Goal: Navigation & Orientation: Find specific page/section

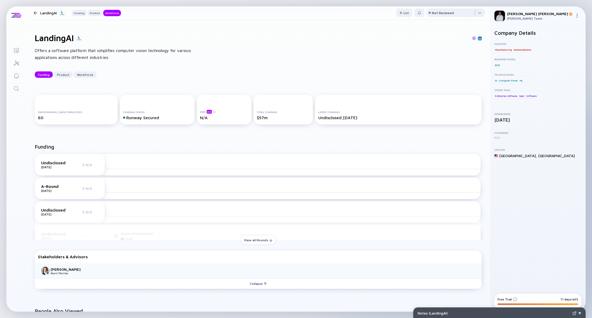
scroll to position [381, 0]
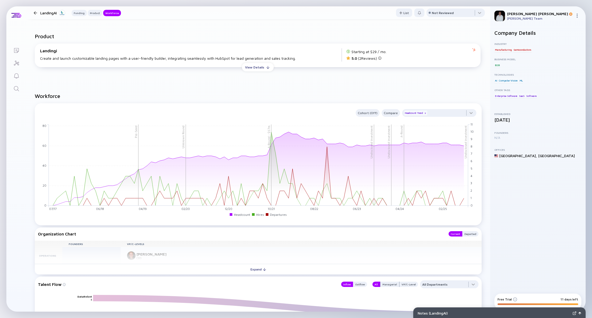
click at [35, 12] on div at bounding box center [35, 12] width 3 height 3
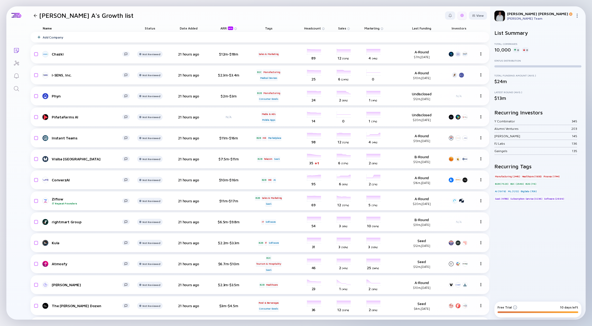
click at [462, 15] on div at bounding box center [462, 15] width 3 height 3
click at [576, 15] on img at bounding box center [577, 16] width 4 height 4
click at [551, 75] on div "Settings" at bounding box center [559, 74] width 35 height 11
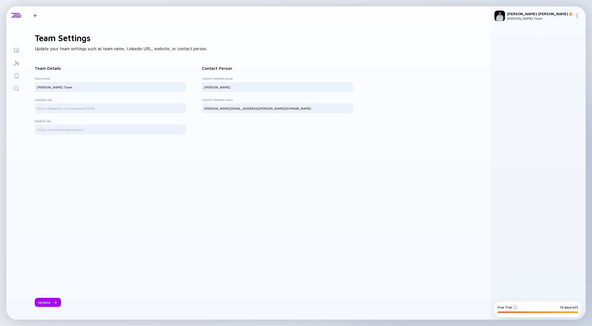
click at [36, 15] on div at bounding box center [35, 15] width 3 height 3
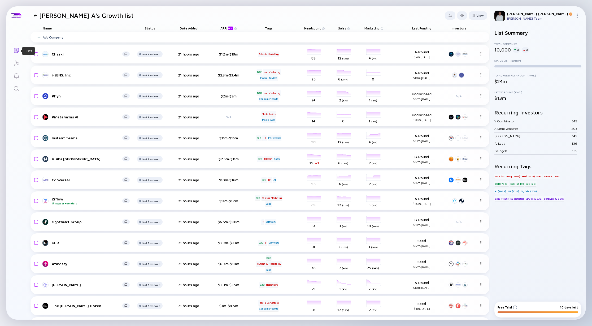
click at [16, 50] on icon "Lists" at bounding box center [16, 50] width 5 height 5
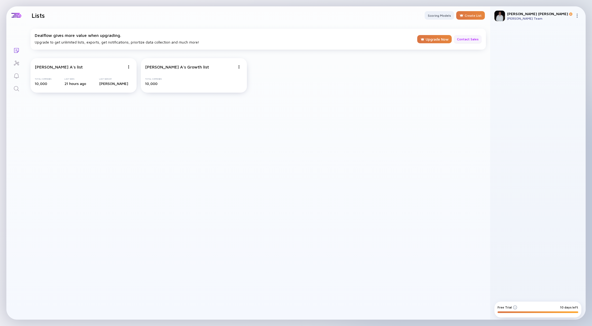
click at [471, 39] on div "Contact Sales" at bounding box center [468, 39] width 28 height 8
click at [16, 85] on icon "Search" at bounding box center [16, 88] width 6 height 6
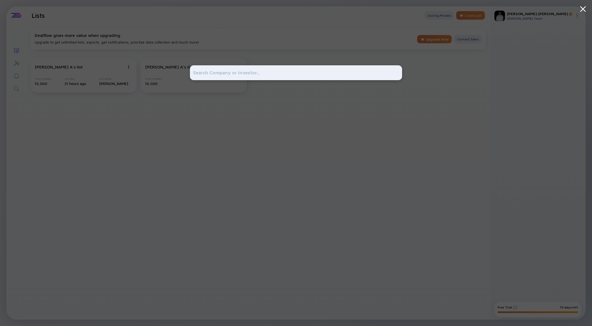
click at [385, 87] on div at bounding box center [296, 163] width 212 height 326
click at [66, 14] on div at bounding box center [296, 163] width 592 height 326
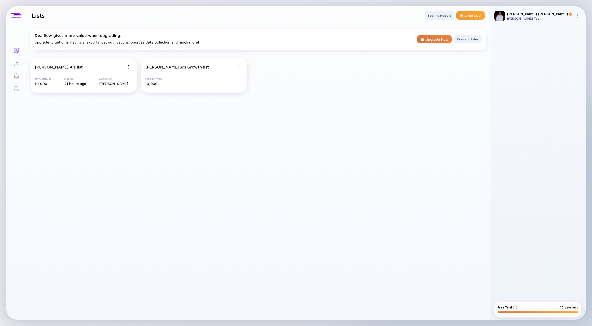
click at [471, 15] on div "Create List" at bounding box center [470, 15] width 29 height 8
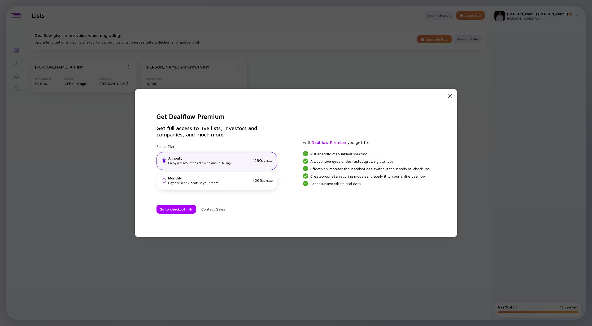
click at [452, 96] on icon "Close Modal" at bounding box center [450, 96] width 6 height 6
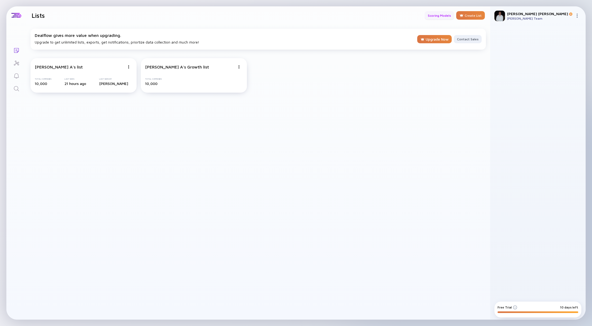
click at [437, 15] on div "Scoring Models" at bounding box center [439, 15] width 29 height 8
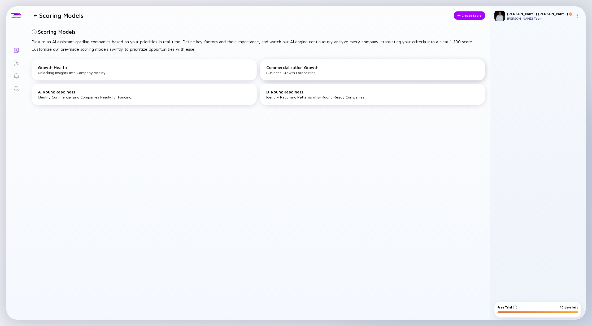
click at [309, 70] on div "Commercialization Growth Business Growth Forecasting" at bounding box center [372, 69] width 225 height 21
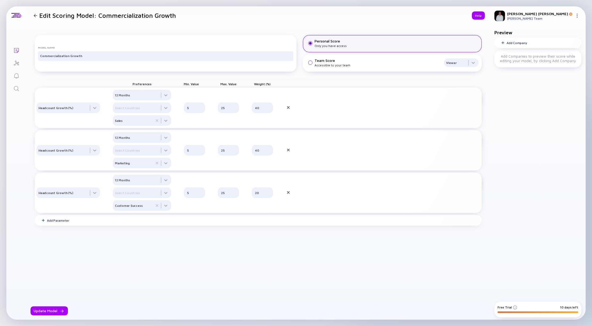
click at [313, 67] on div "Team Score Accessible to your team Viewer" at bounding box center [396, 62] width 166 height 9
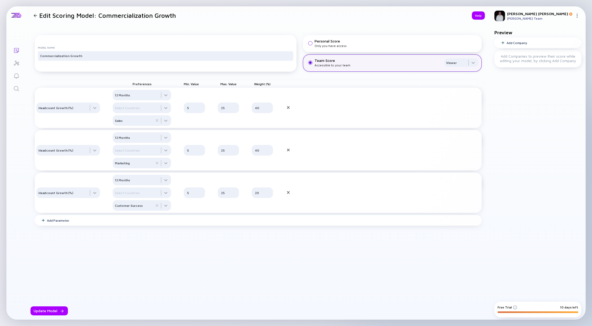
click at [308, 45] on div at bounding box center [310, 43] width 4 height 4
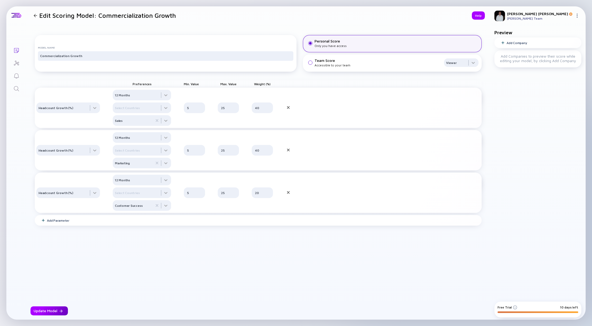
click at [45, 311] on div "Update Model" at bounding box center [49, 310] width 37 height 9
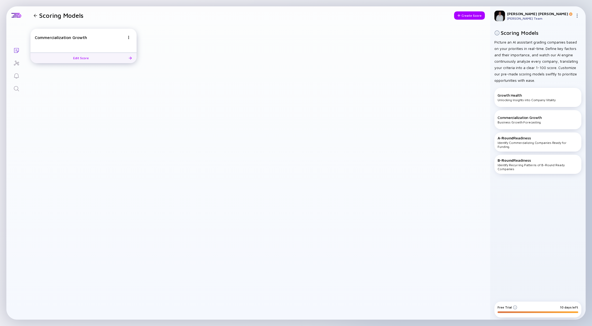
click at [76, 47] on div "Commercialization Growth Edit Score" at bounding box center [84, 46] width 106 height 34
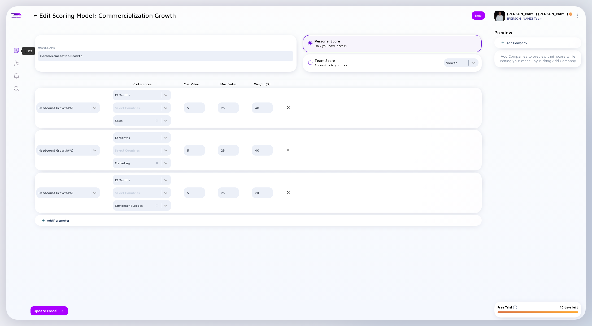
click at [16, 50] on icon "Lists" at bounding box center [16, 50] width 5 height 5
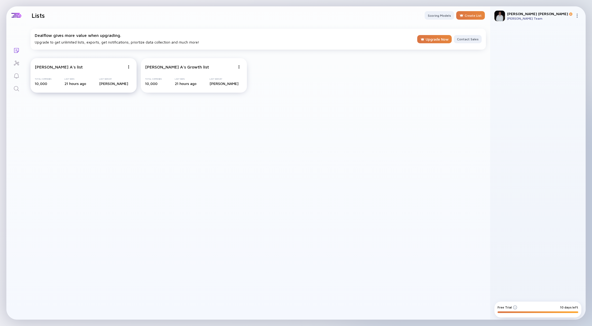
click at [98, 76] on div "[PERSON_NAME] A's list Total Companies 10,000 Last Seen 21 hours ago Last Seen …" at bounding box center [84, 75] width 106 height 34
